Goal: Find specific page/section: Find specific page/section

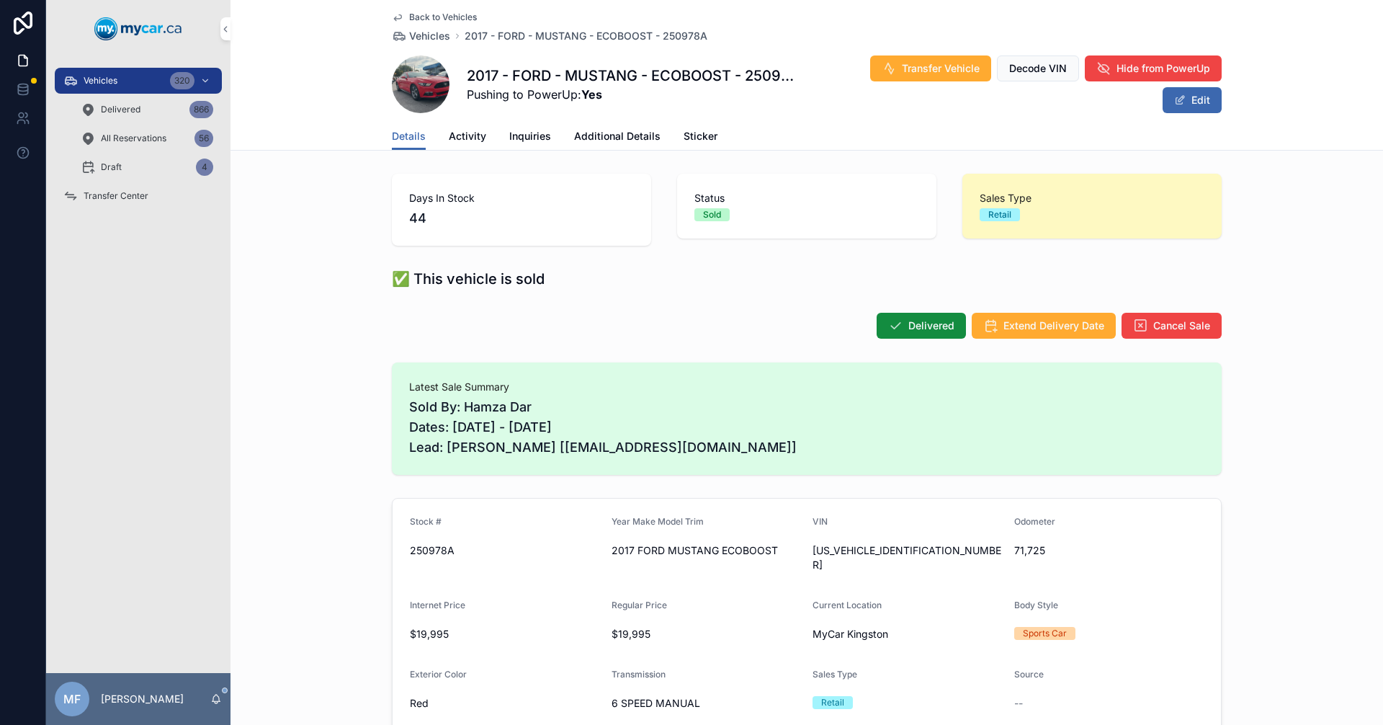
scroll to position [144, 0]
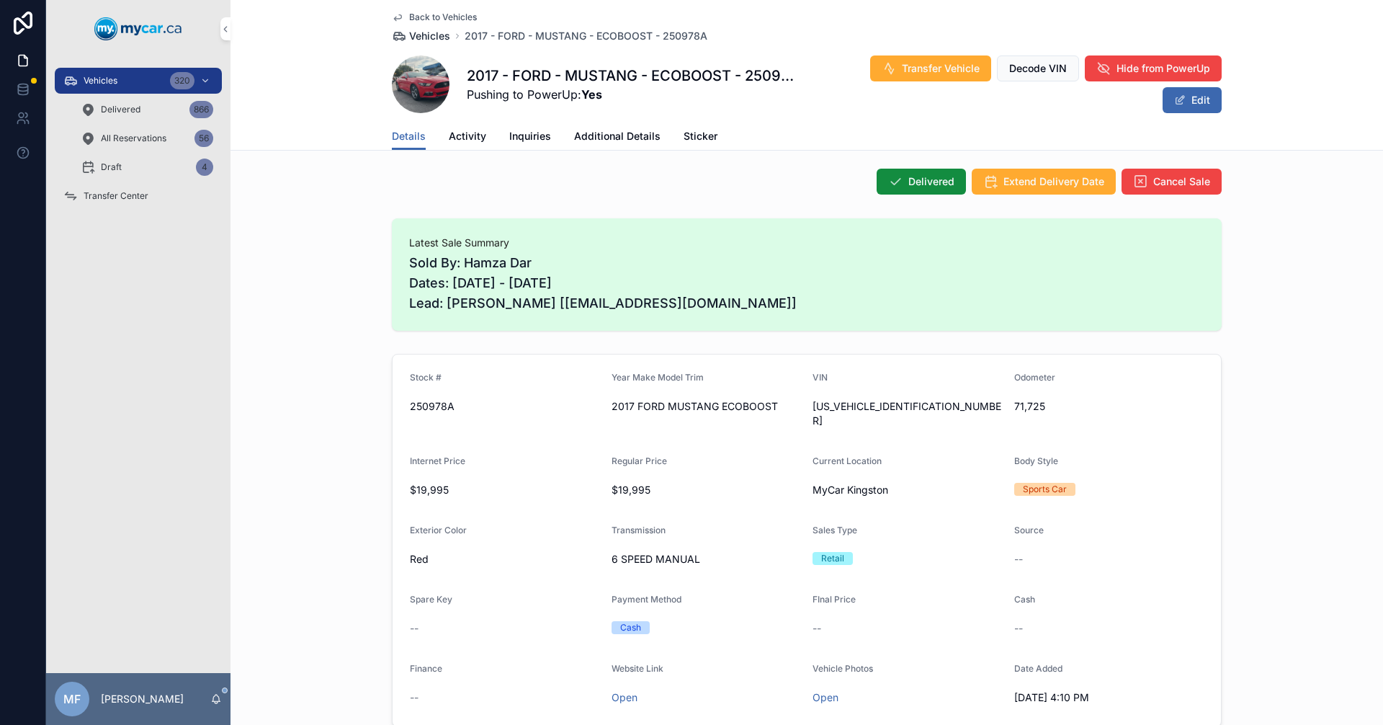
click at [432, 30] on span "Vehicles" at bounding box center [429, 36] width 41 height 14
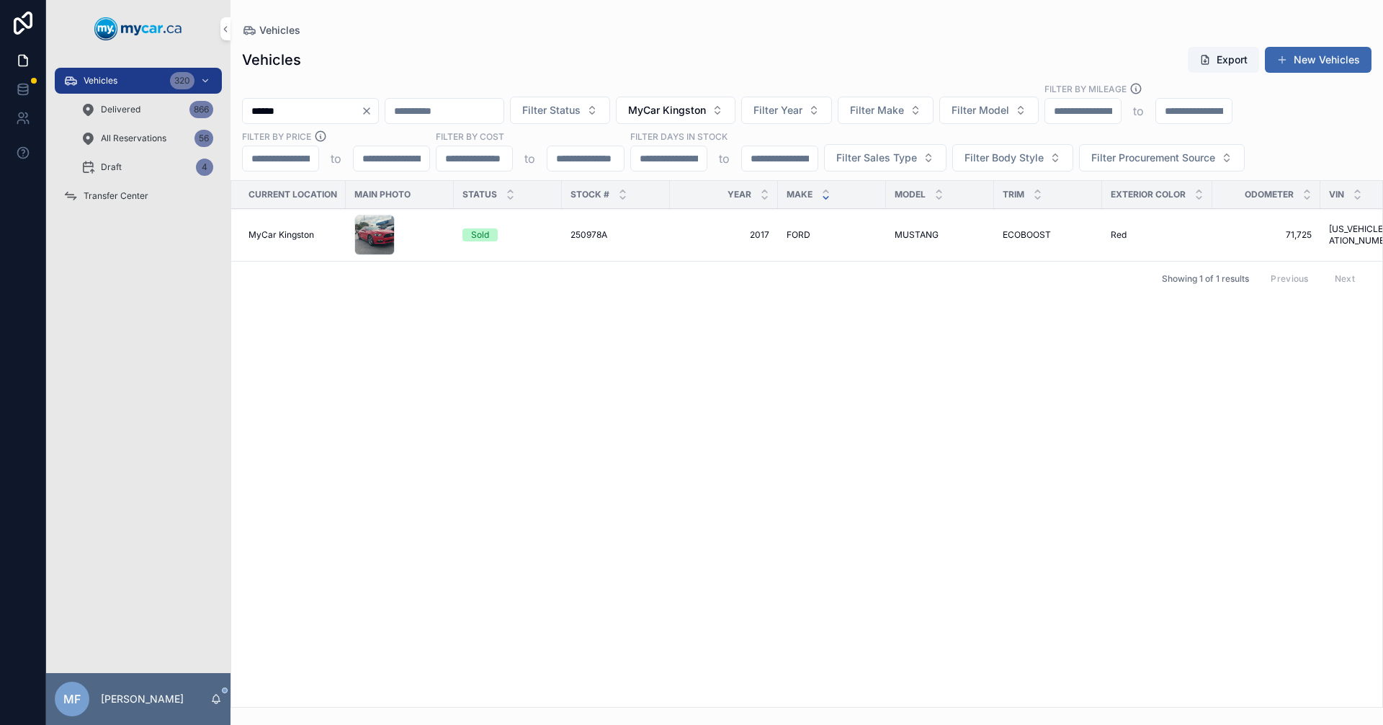
click at [117, 81] on span "Vehicles" at bounding box center [101, 81] width 34 height 12
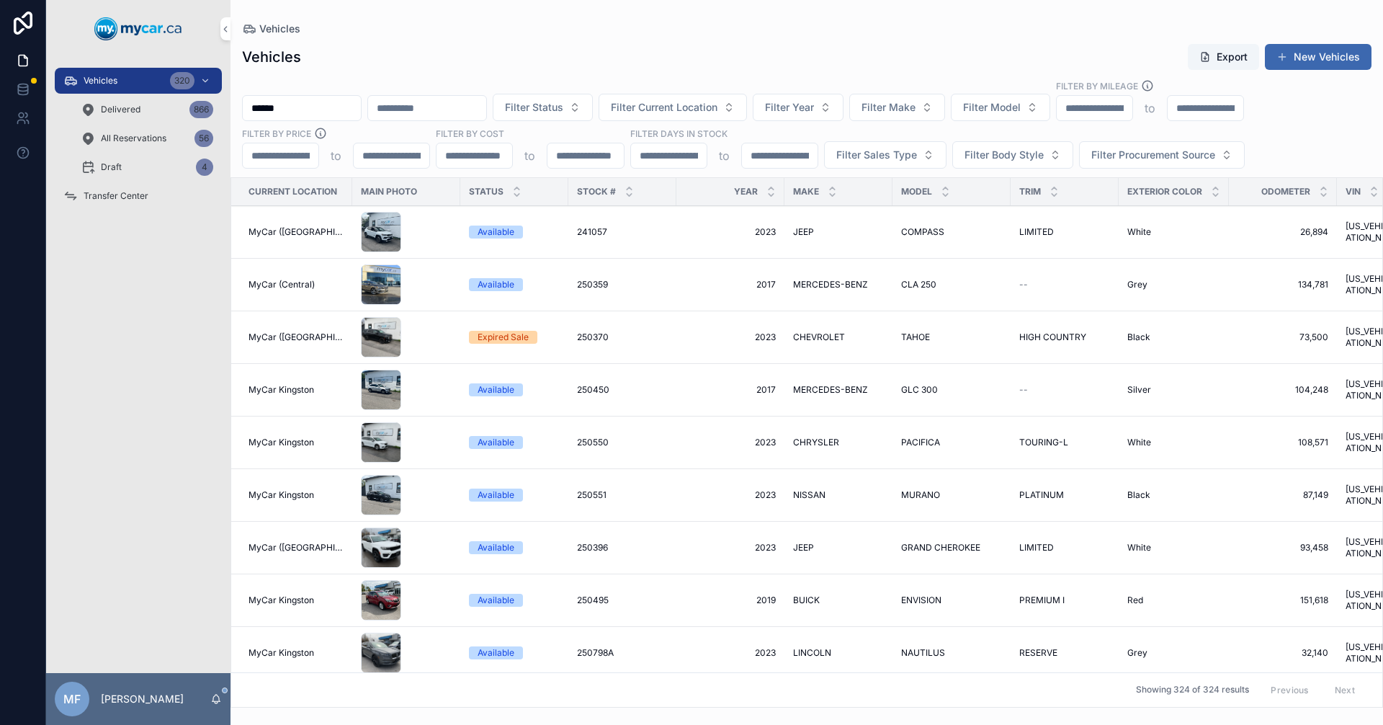
click at [109, 83] on span "Vehicles" at bounding box center [101, 81] width 34 height 12
drag, startPoint x: 376, startPoint y: 109, endPoint x: 30, endPoint y: 97, distance: 346.7
click at [30, 97] on div "Vehicles 320 Delivered 866 All Reservations 56 Draft 4 Transfer Center MF [PERS…" at bounding box center [691, 362] width 1383 height 725
click at [709, 40] on div "Vehicles Export New Vehicles Filter Status Filter Current Location Filter Year …" at bounding box center [806, 371] width 1152 height 673
click at [320, 108] on input "scrollable content" at bounding box center [302, 108] width 118 height 20
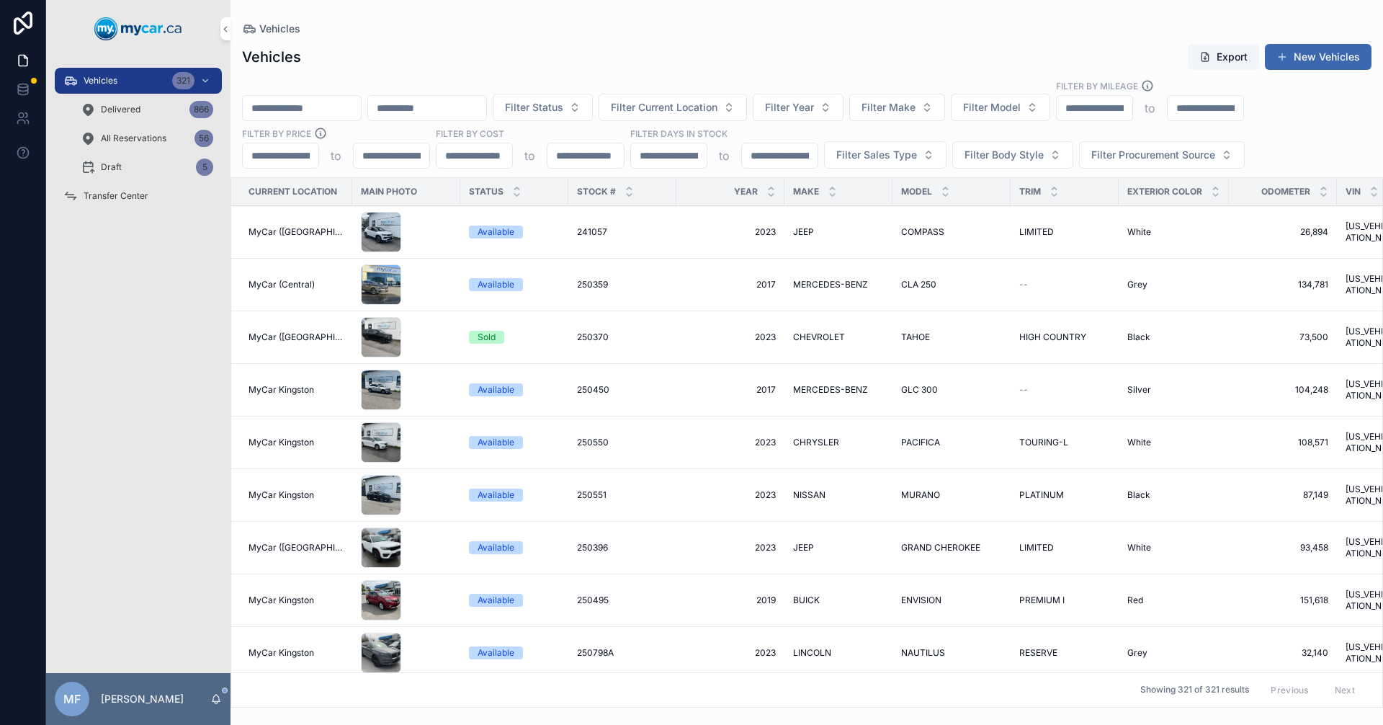
click at [274, 112] on input "scrollable content" at bounding box center [302, 108] width 118 height 20
